Goal: Transaction & Acquisition: Purchase product/service

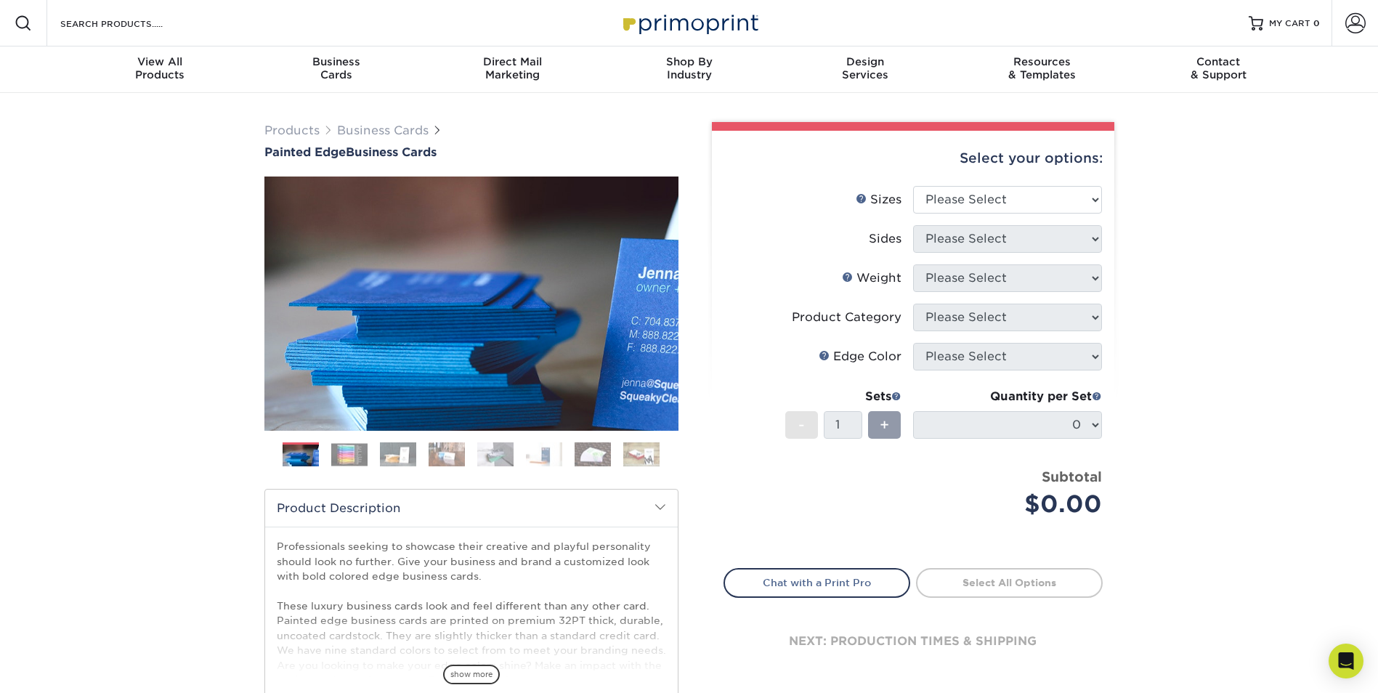
scroll to position [73, 0]
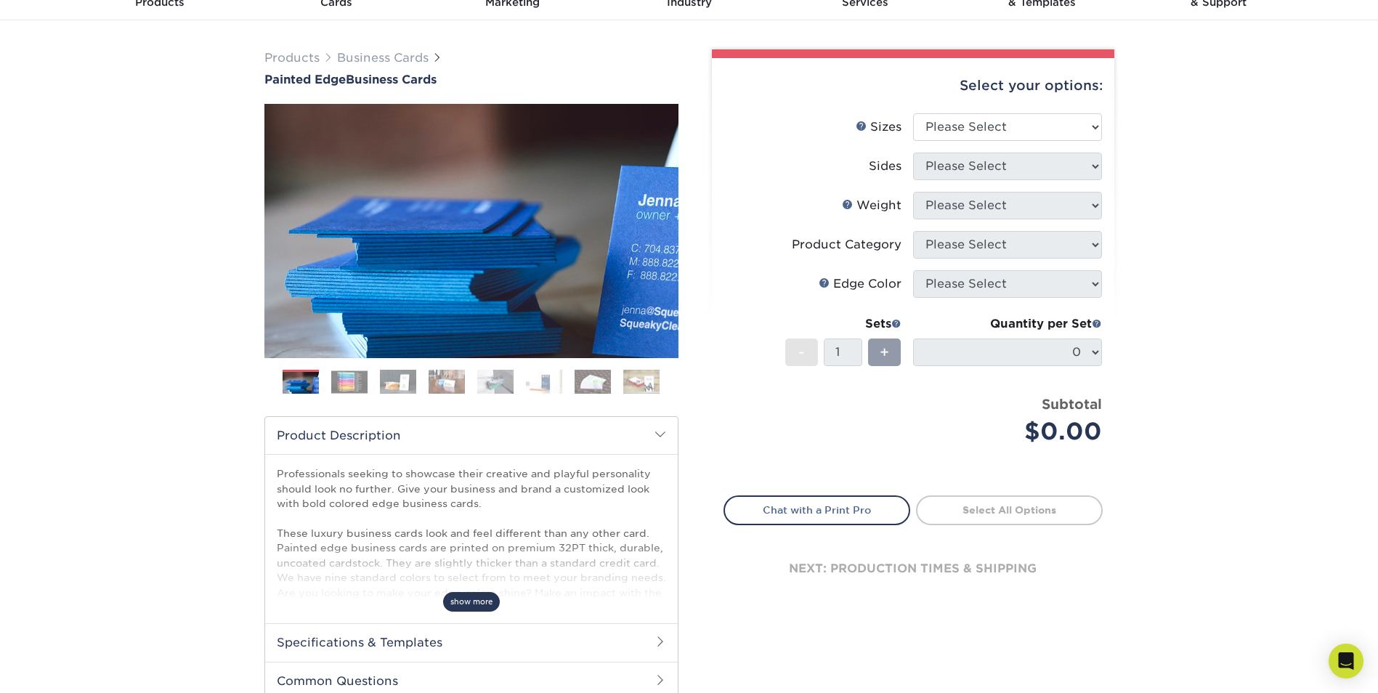
click at [480, 604] on span "show more" at bounding box center [471, 602] width 57 height 20
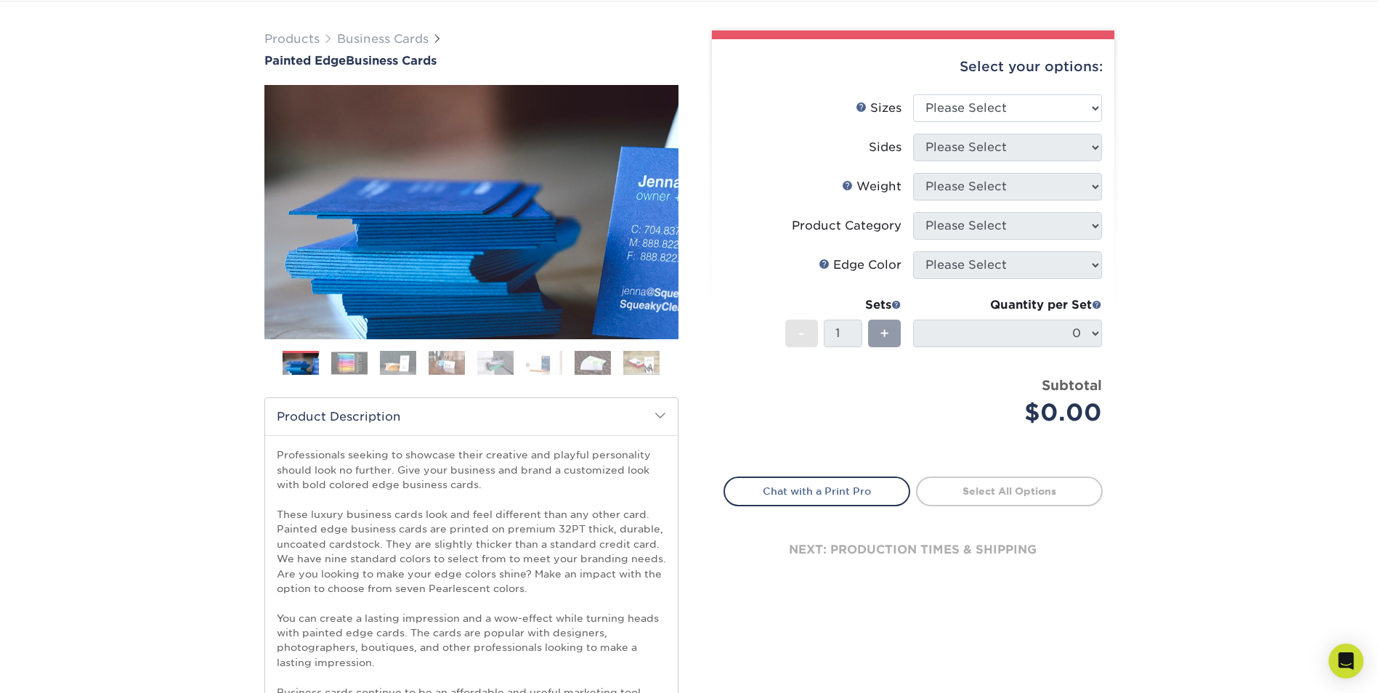
scroll to position [0, 0]
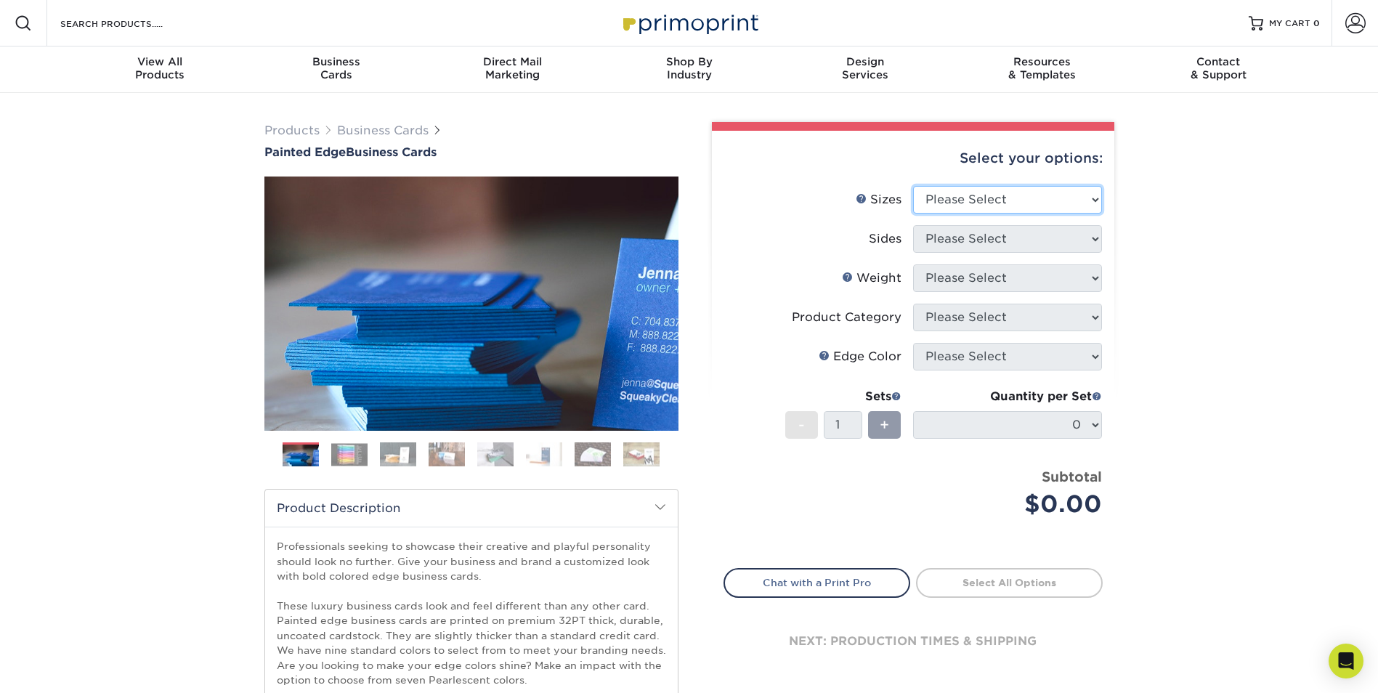
click at [936, 200] on select "Please Select 2" x 3.5" - Standard 2.125" x 3.375" - European 2.5" x 2.5" - Squ…" at bounding box center [1007, 200] width 189 height 28
select select "2.00x3.50"
click at [913, 186] on select "Please Select 2" x 3.5" - Standard 2.125" x 3.375" - European 2.5" x 2.5" - Squ…" at bounding box center [1007, 200] width 189 height 28
click at [1015, 202] on select "Please Select 2" x 3.5" - Standard 2.125" x 3.375" - European 2.5" x 2.5" - Squ…" at bounding box center [1007, 200] width 189 height 28
click at [1016, 204] on select "Please Select 2" x 3.5" - Standard 2.125" x 3.375" - European 2.5" x 2.5" - Squ…" at bounding box center [1007, 200] width 189 height 28
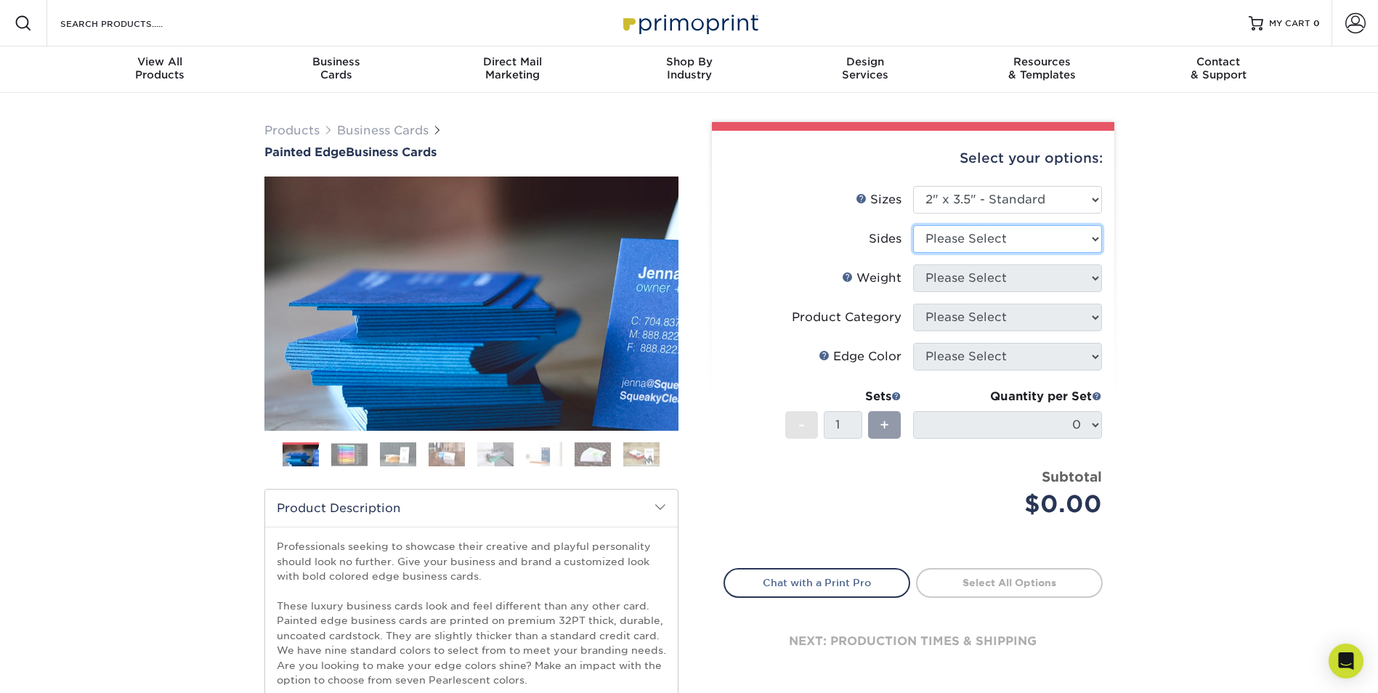
click at [1006, 239] on select "Please Select Print Both Sides Print Front Only" at bounding box center [1007, 239] width 189 height 28
select select "13abbda7-1d64-4f25-8bb2-c179b224825d"
click at [913, 225] on select "Please Select Print Both Sides Print Front Only" at bounding box center [1007, 239] width 189 height 28
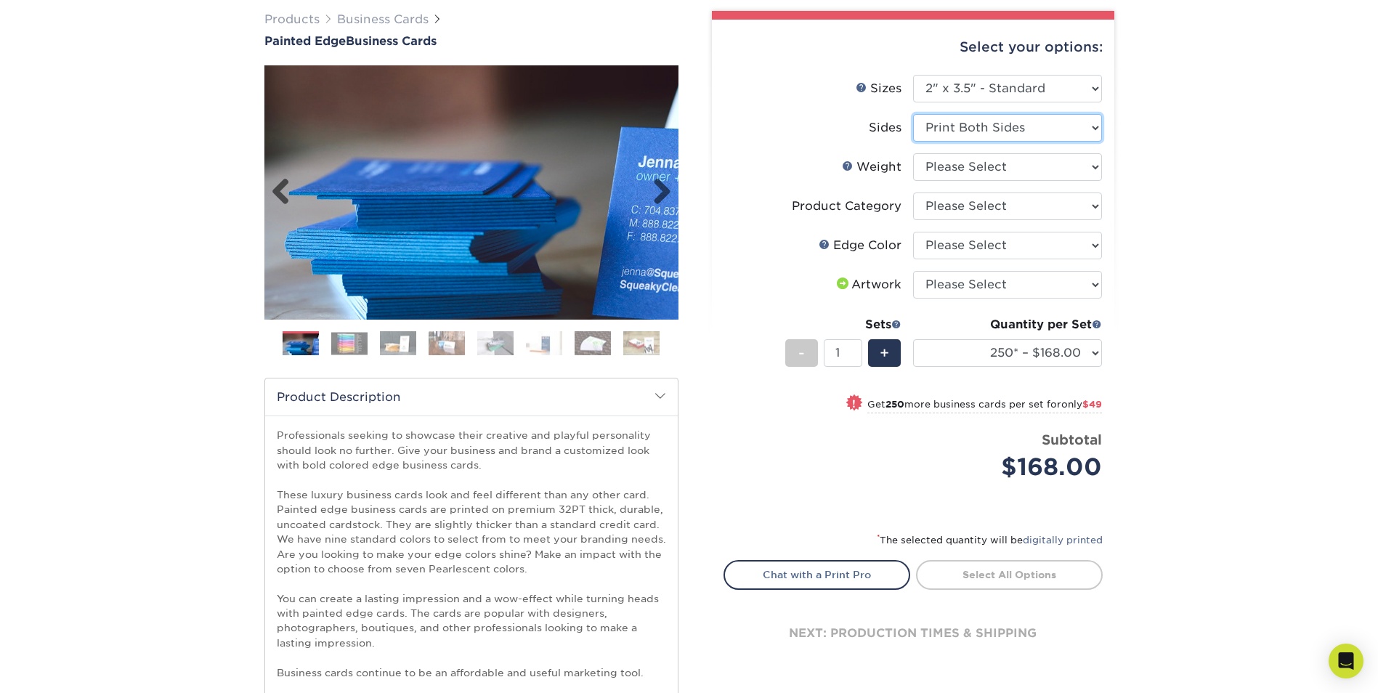
scroll to position [145, 0]
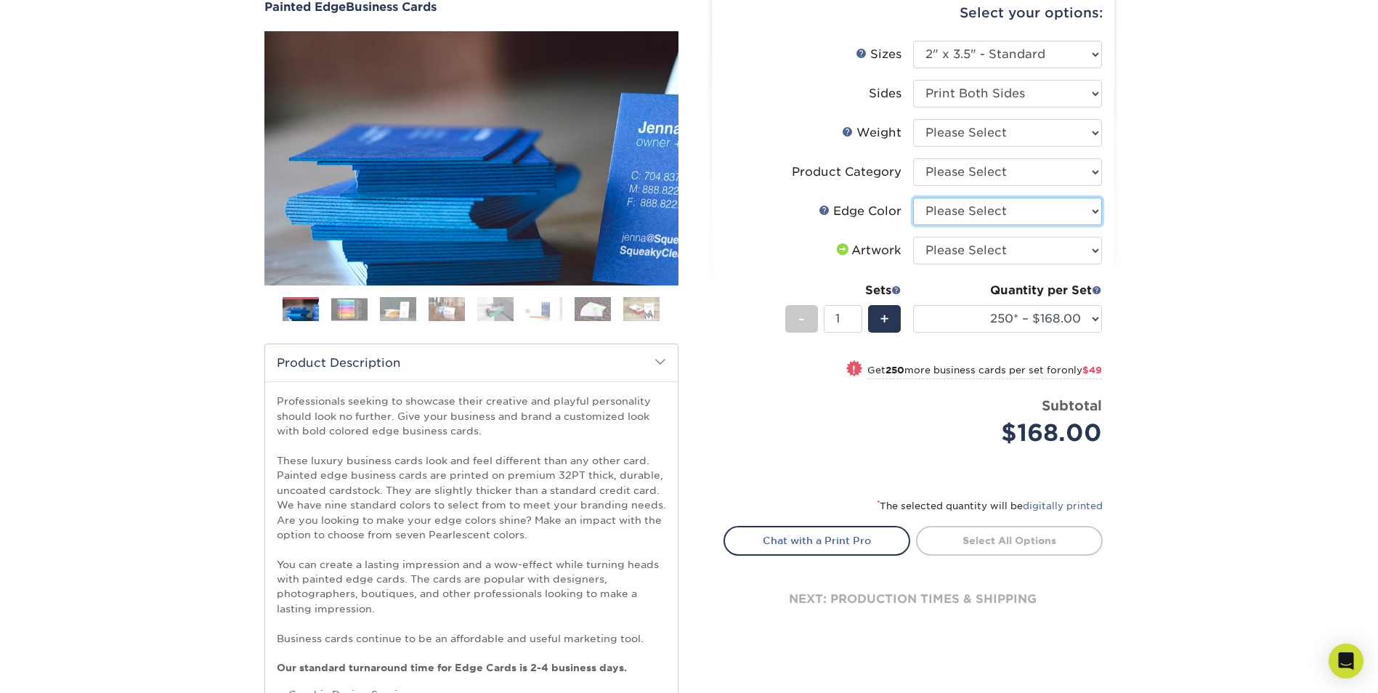
click at [953, 212] on select "Please Select Charcoal Black Brown Blue Pearlescent Blue Pearlescent Gold Pearl…" at bounding box center [1007, 212] width 189 height 28
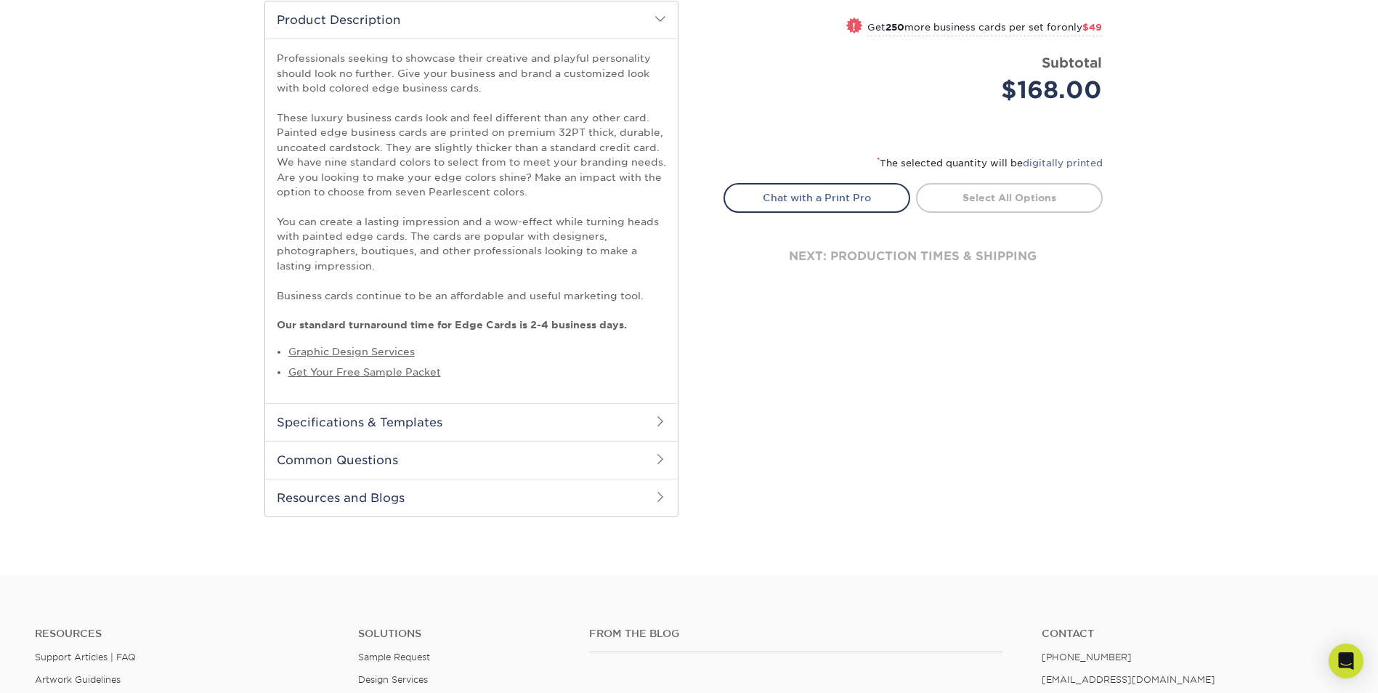
scroll to position [509, 0]
